Goal: Information Seeking & Learning: Learn about a topic

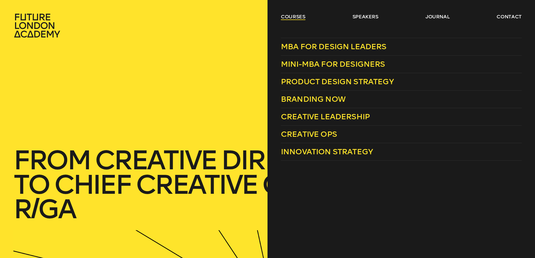
click at [291, 16] on link "courses" at bounding box center [293, 16] width 25 height 7
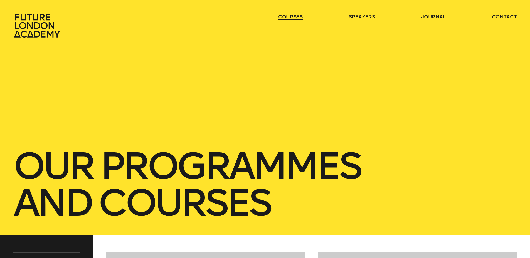
click at [291, 16] on link "courses" at bounding box center [290, 16] width 25 height 7
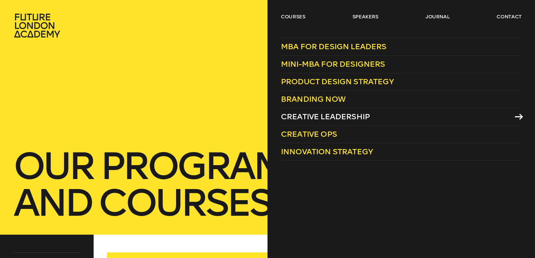
click at [321, 114] on span "Creative Leadership" at bounding box center [325, 116] width 89 height 9
click at [314, 131] on span "Creative Ops" at bounding box center [309, 134] width 56 height 9
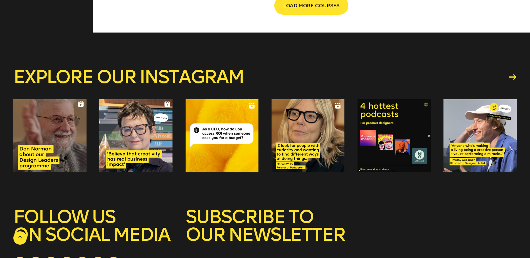
scroll to position [1139, 0]
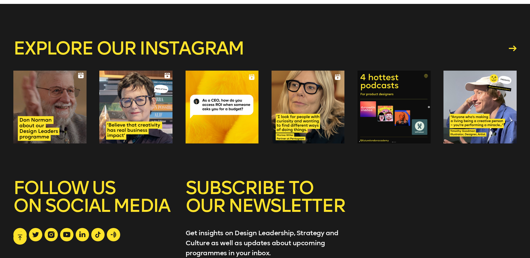
scroll to position [1705, 0]
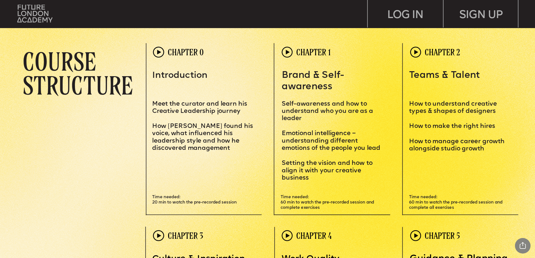
scroll to position [1556, 0]
